Goal: Task Accomplishment & Management: Use online tool/utility

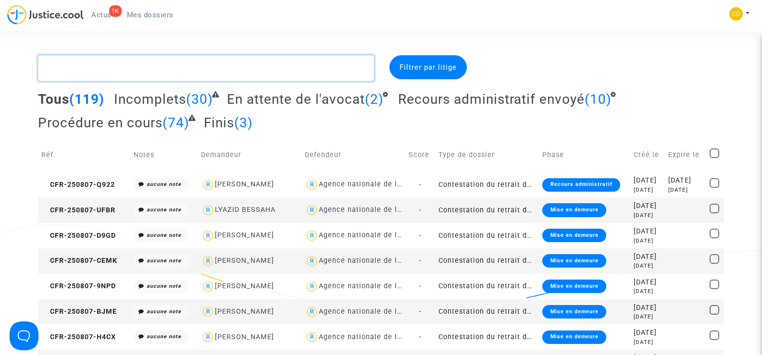
click at [84, 64] on textarea at bounding box center [206, 68] width 336 height 26
paste textarea "CAU"
type textarea "CAU"
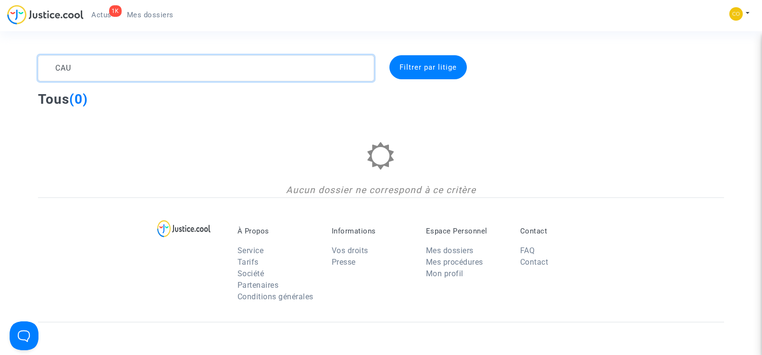
drag, startPoint x: 82, startPoint y: 67, endPoint x: 49, endPoint y: 61, distance: 33.9
click at [49, 61] on textarea at bounding box center [206, 68] width 336 height 26
type textarea "C"
